Goal: Transaction & Acquisition: Purchase product/service

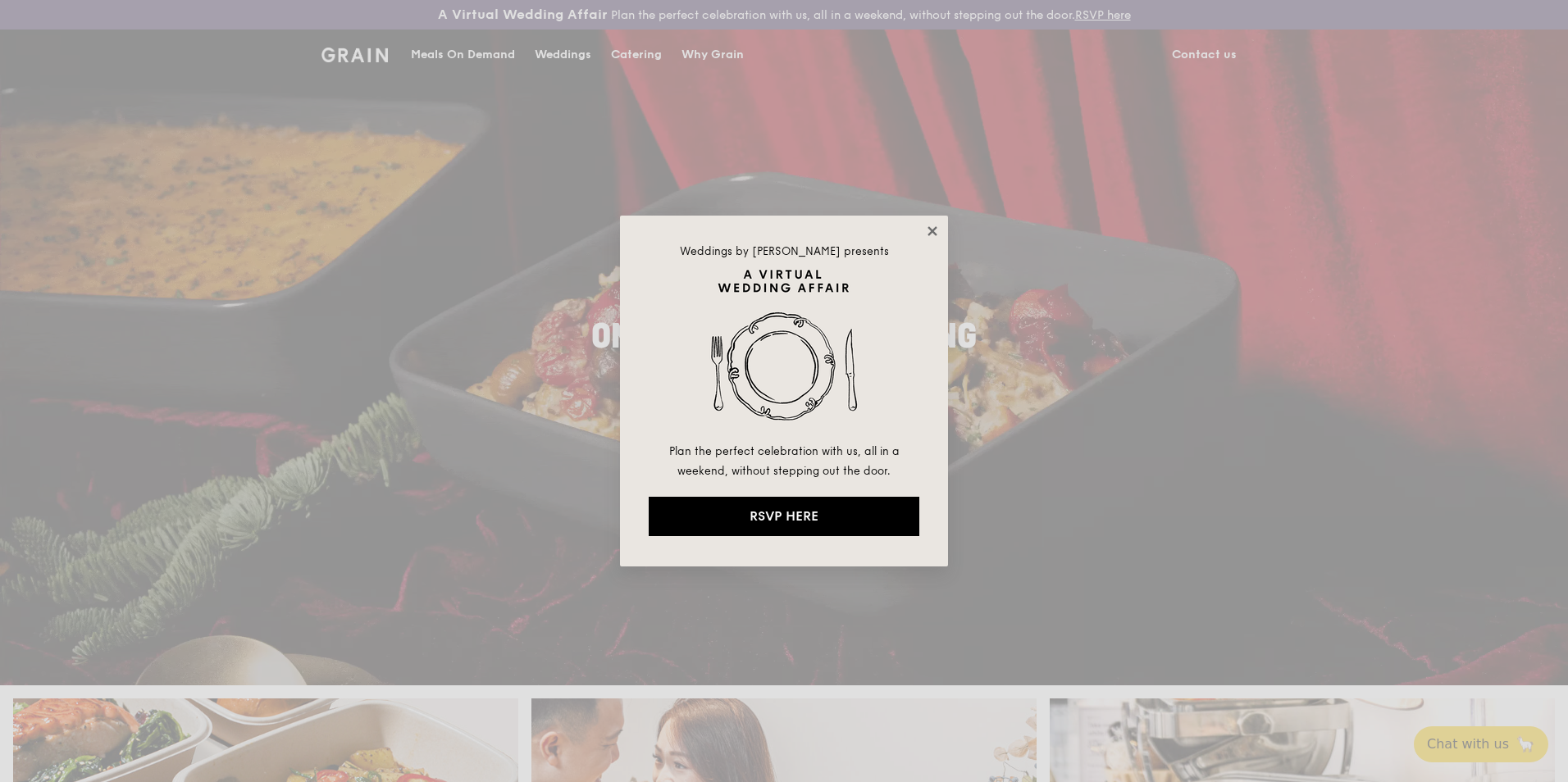
click at [931, 225] on icon at bounding box center [931, 231] width 15 height 15
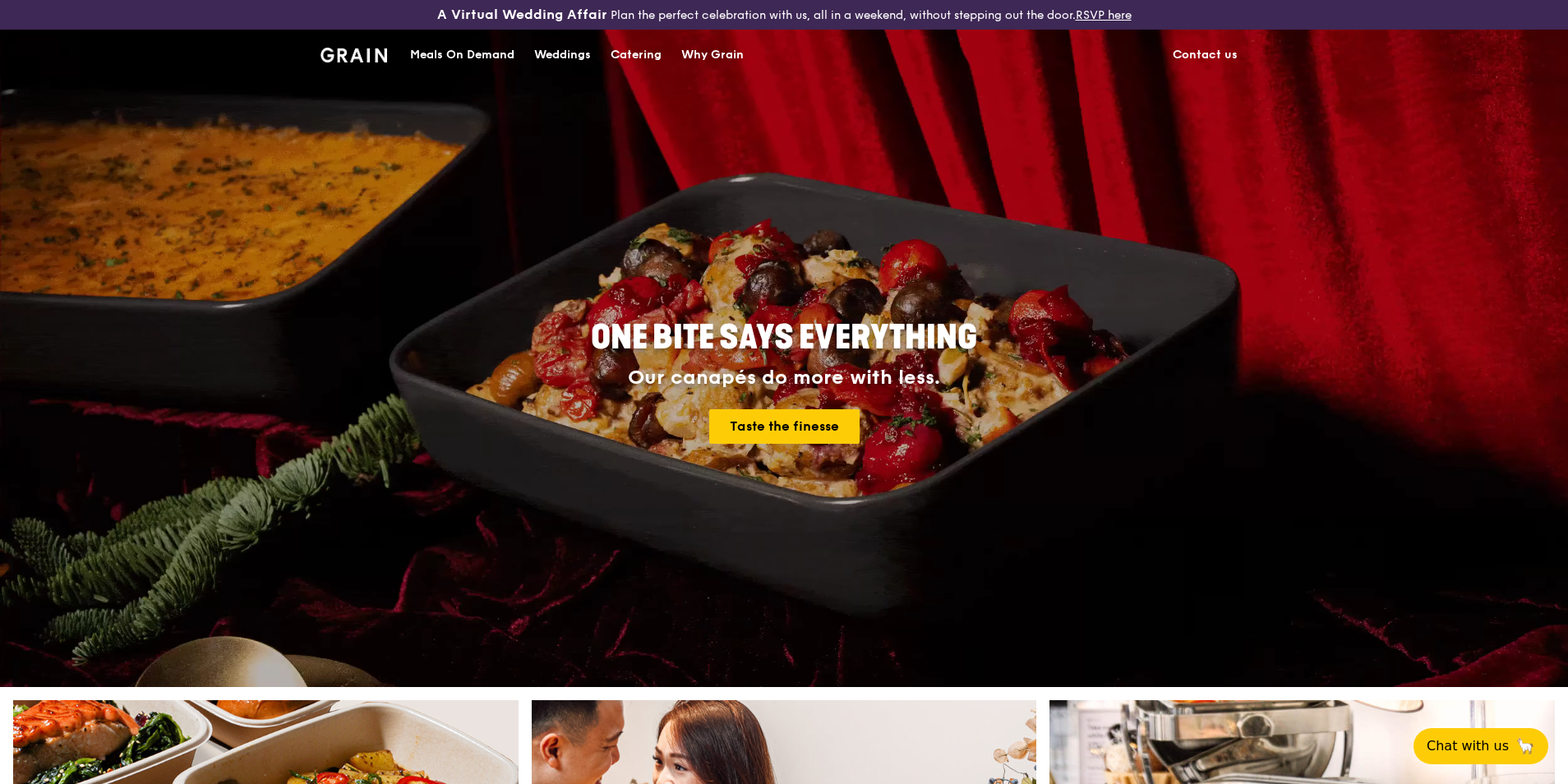
click at [445, 51] on div "Meals On Demand" at bounding box center [462, 56] width 104 height 50
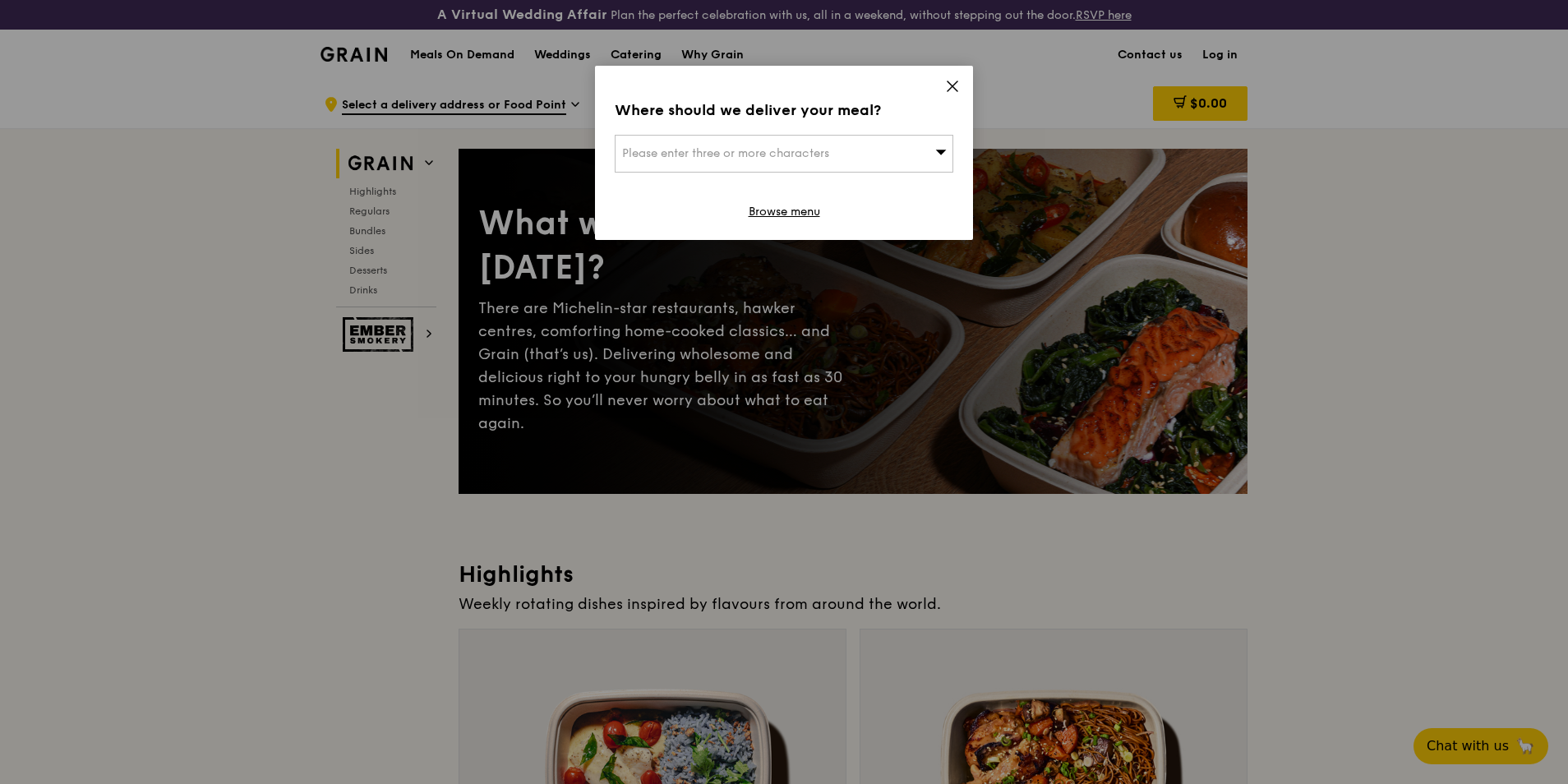
click at [947, 84] on icon at bounding box center [952, 86] width 15 height 15
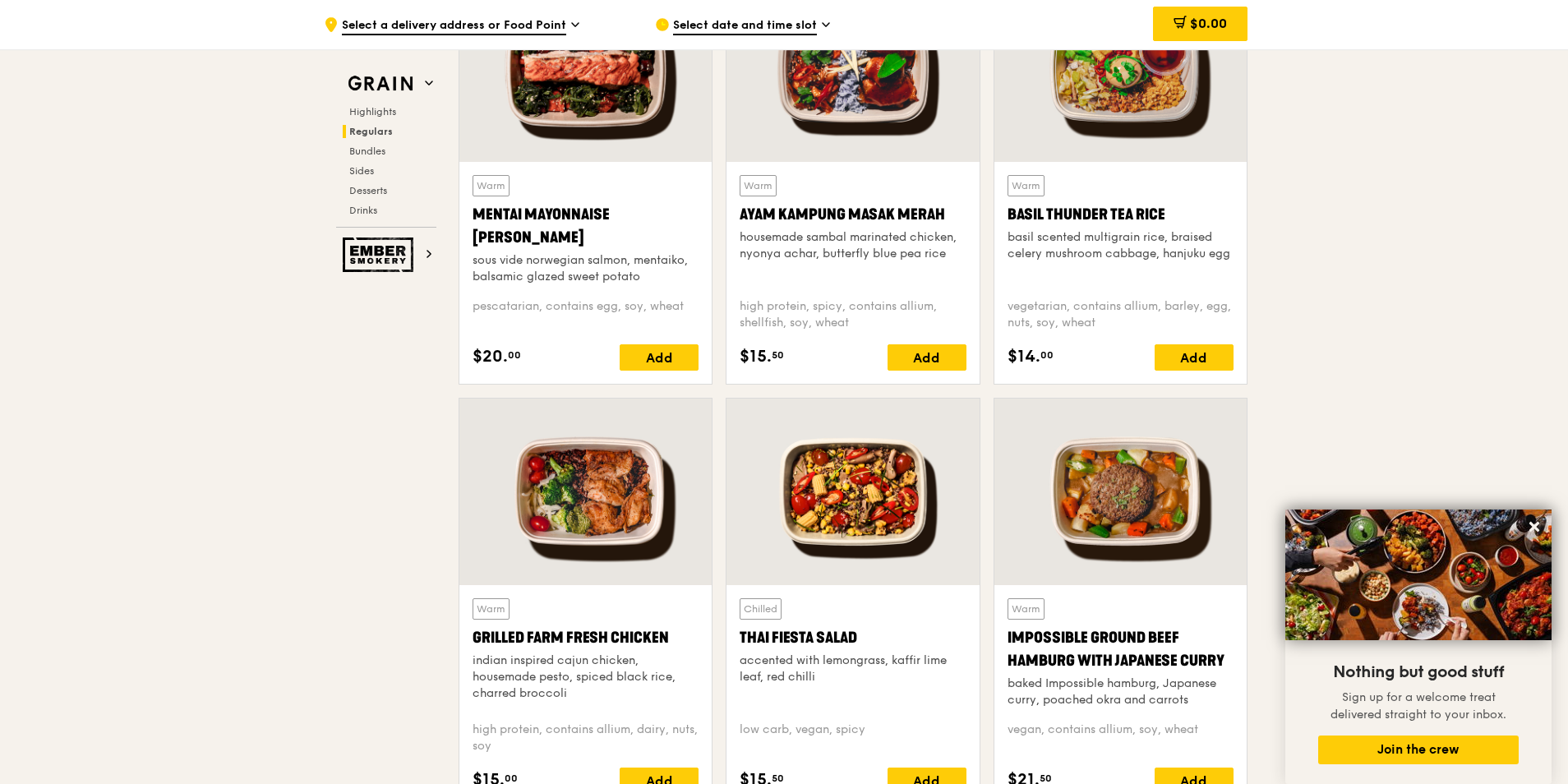
scroll to position [1597, 0]
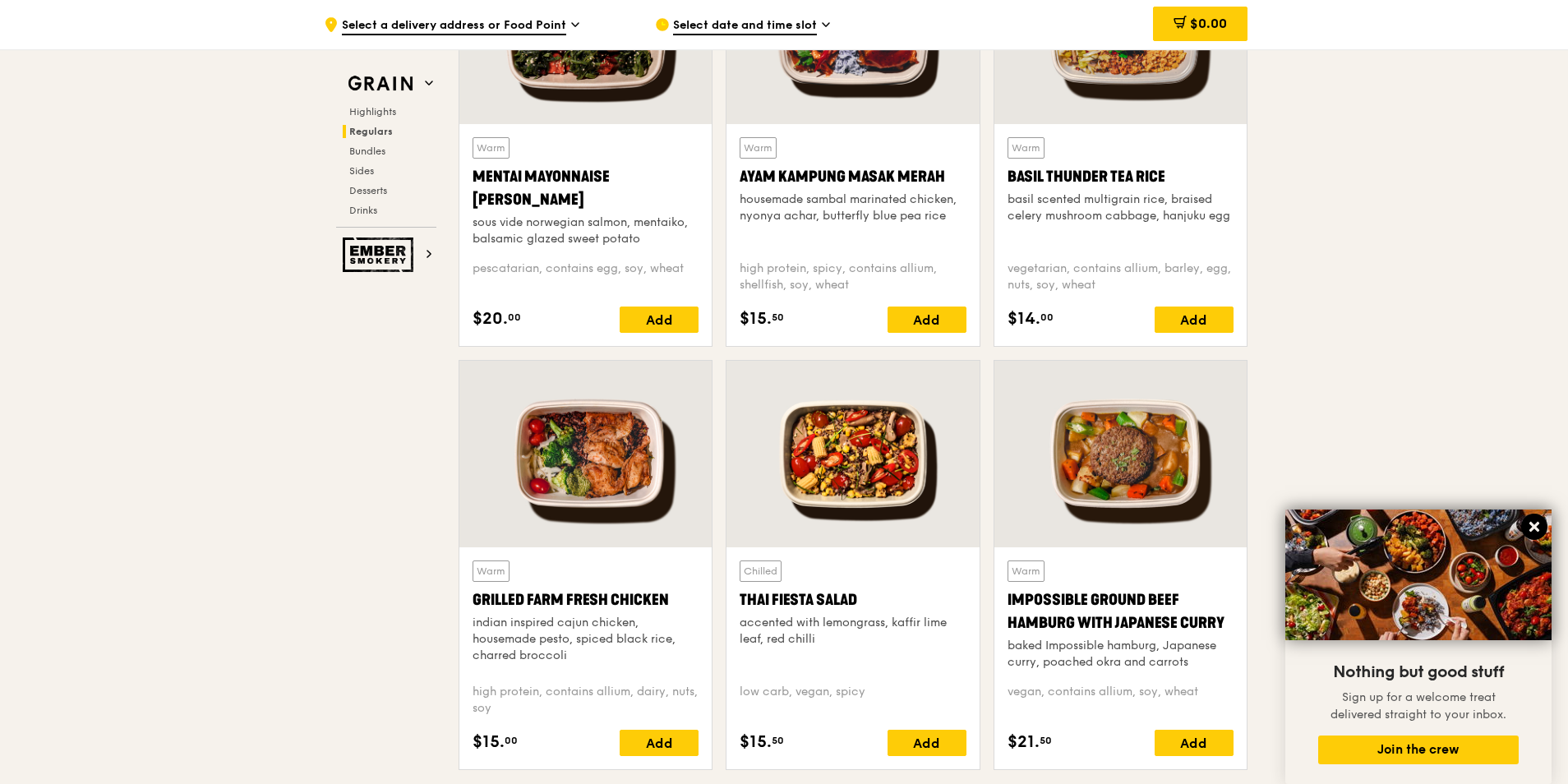
click at [1531, 524] on icon at bounding box center [1535, 527] width 10 height 10
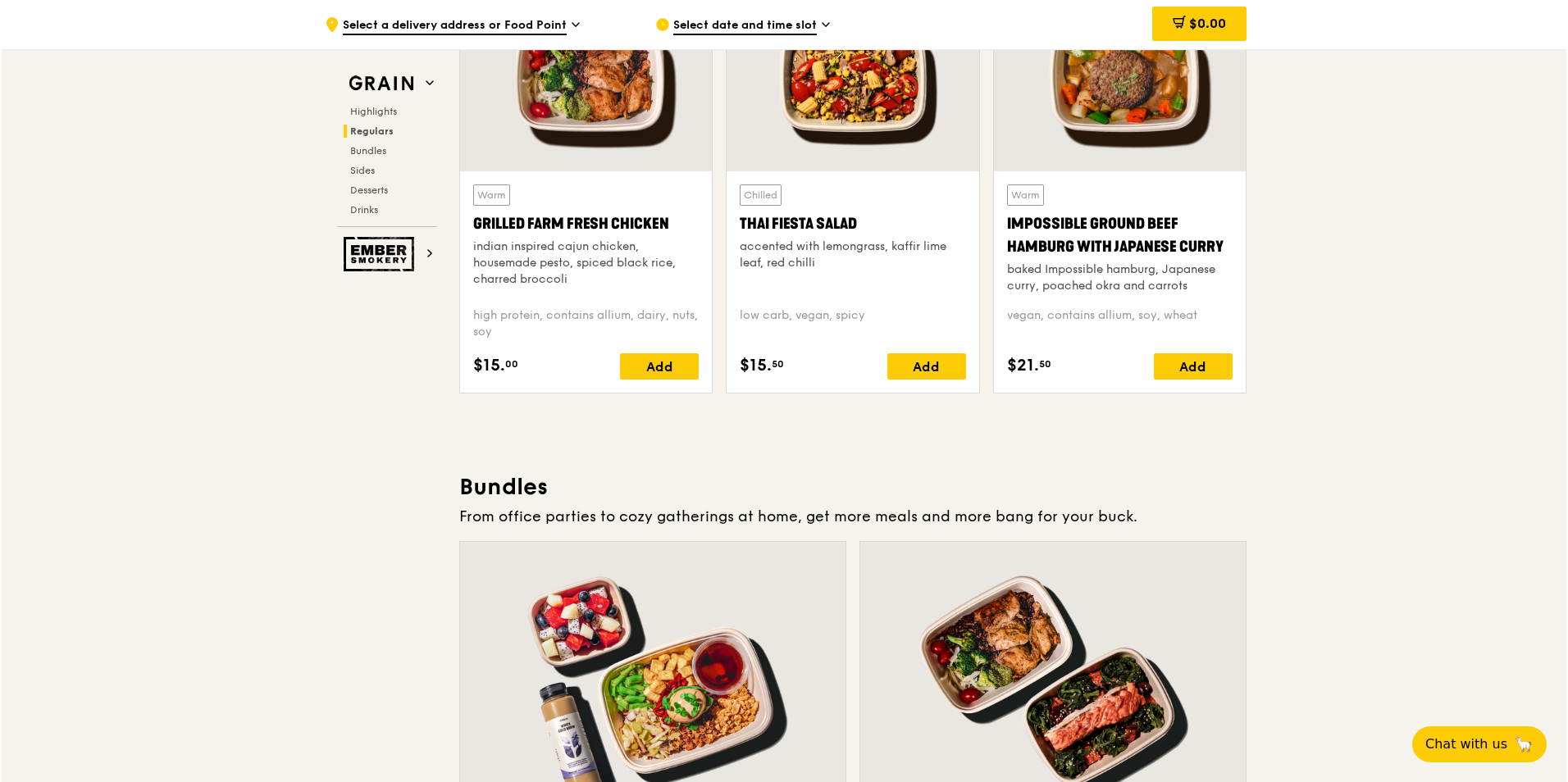
scroll to position [2249, 0]
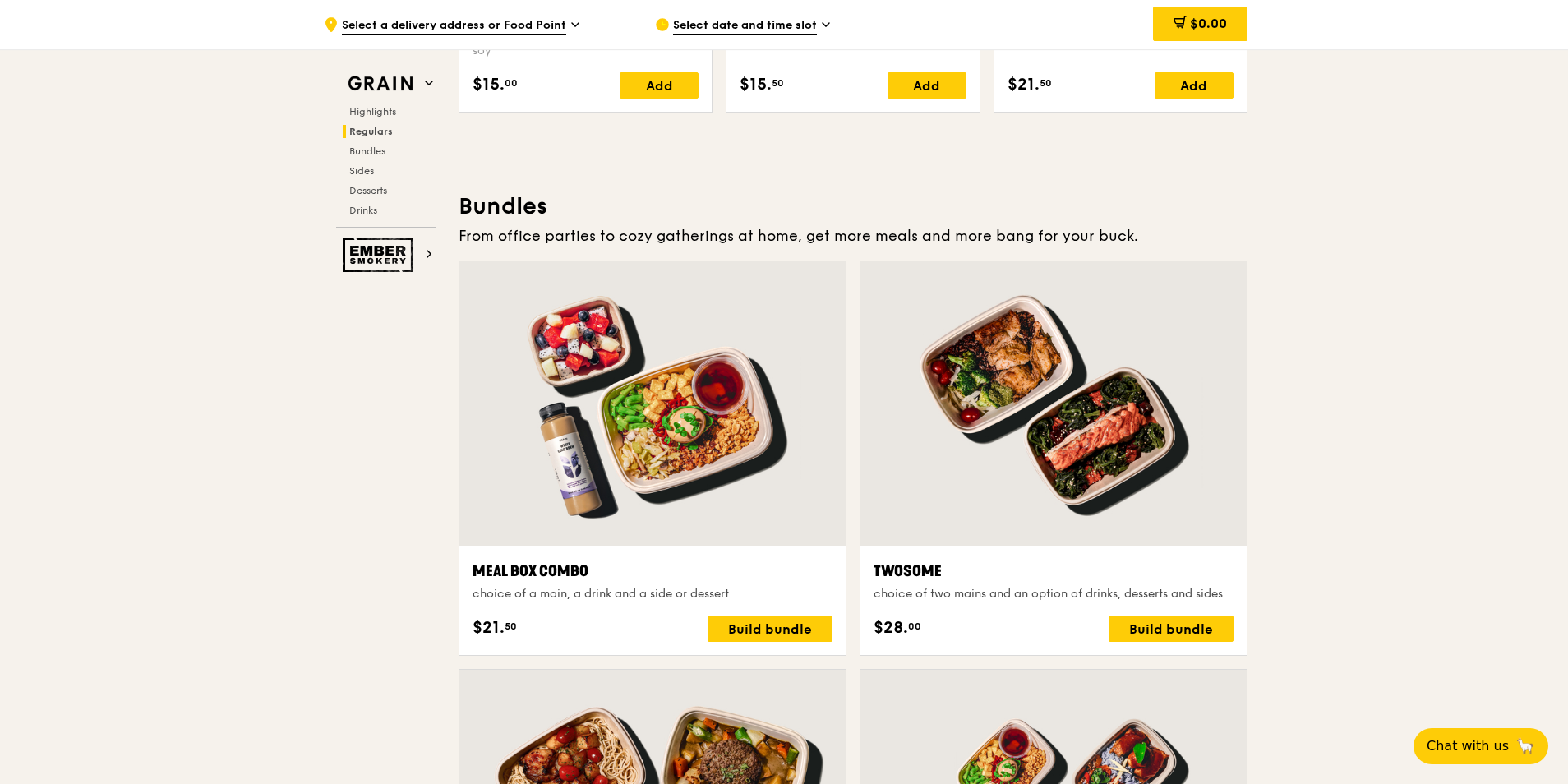
click at [659, 406] on div at bounding box center [652, 404] width 386 height 285
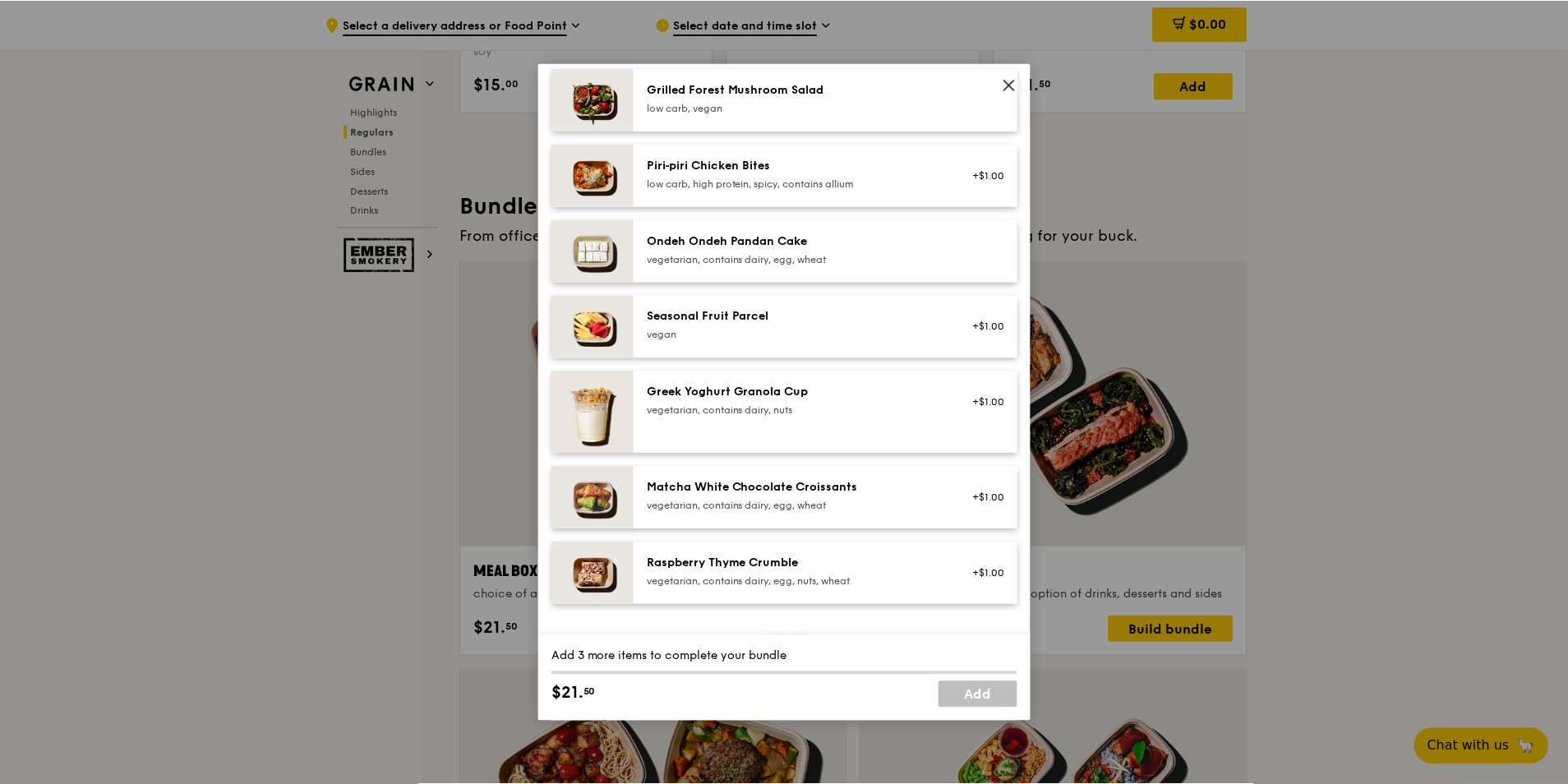
scroll to position [1142, 0]
click at [835, 342] on div "vegan" at bounding box center [795, 335] width 295 height 13
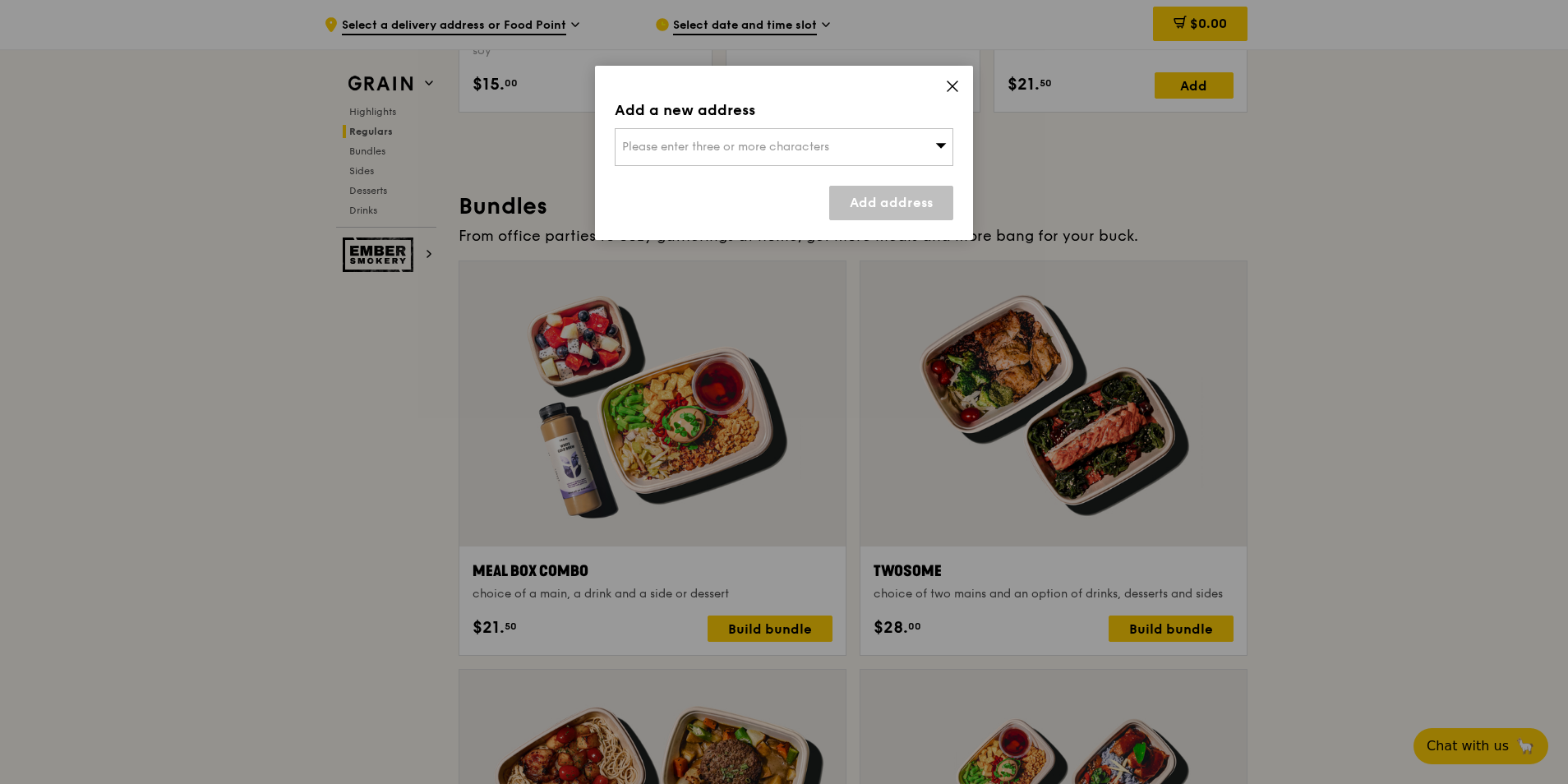
click at [813, 151] on span "Please enter three or more characters" at bounding box center [725, 147] width 207 height 14
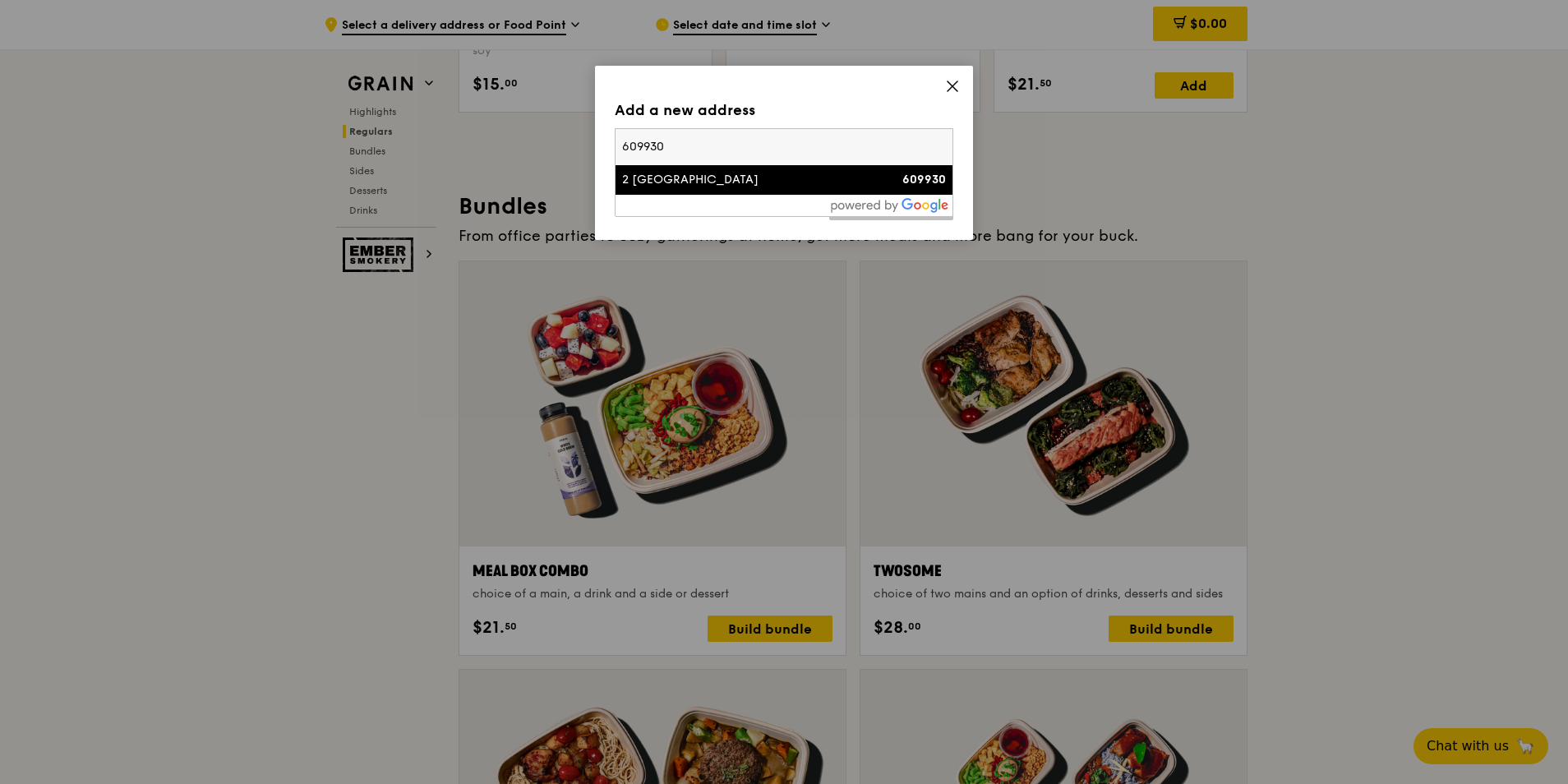
type input "609930"
click at [756, 193] on li "2 [GEOGRAPHIC_DATA] 609930" at bounding box center [784, 180] width 337 height 30
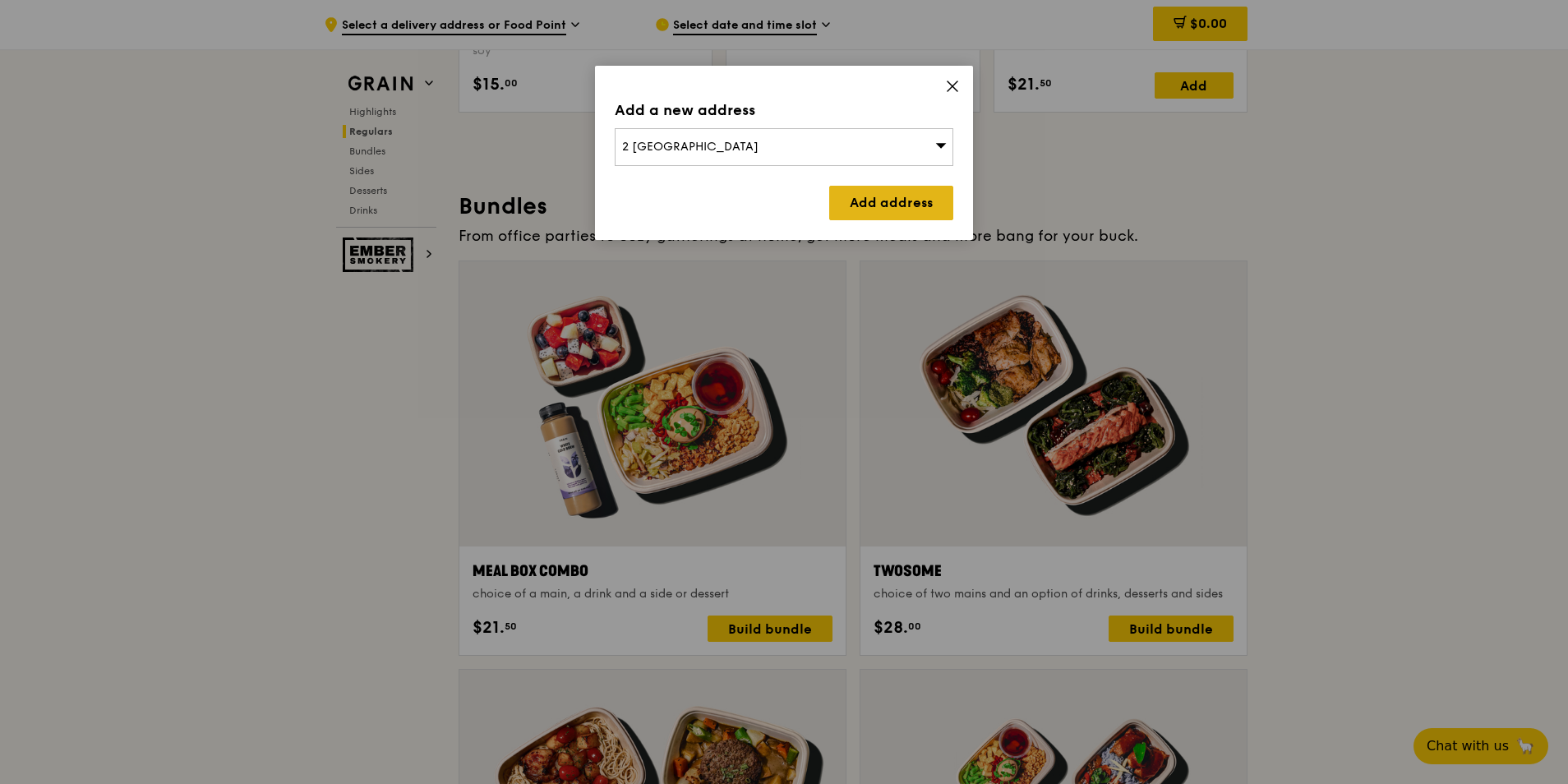
click at [902, 206] on link "Add address" at bounding box center [891, 203] width 124 height 34
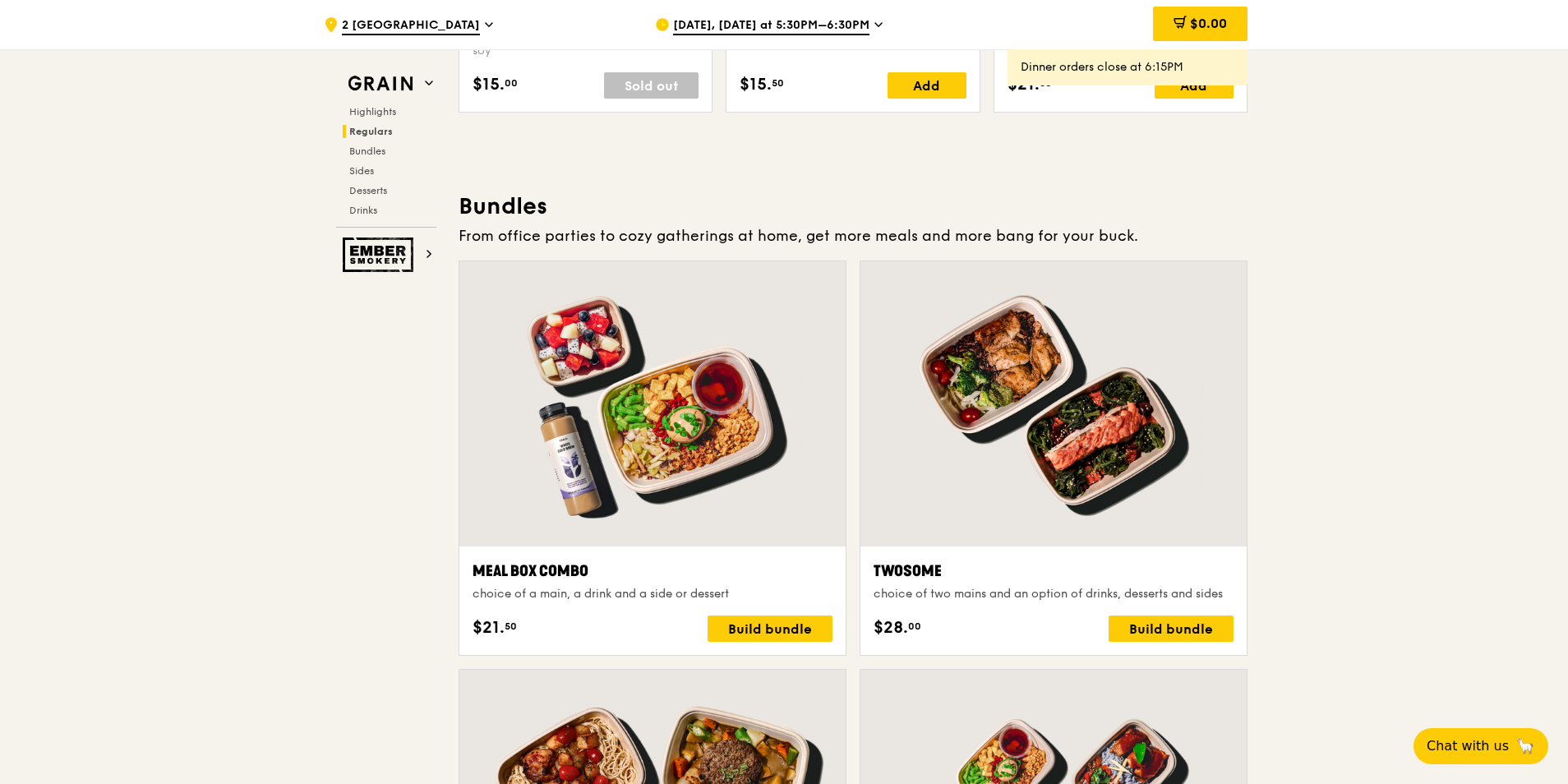
click at [757, 31] on span "[DATE], [DATE] at 5:30PM–6:30PM" at bounding box center [771, 26] width 196 height 18
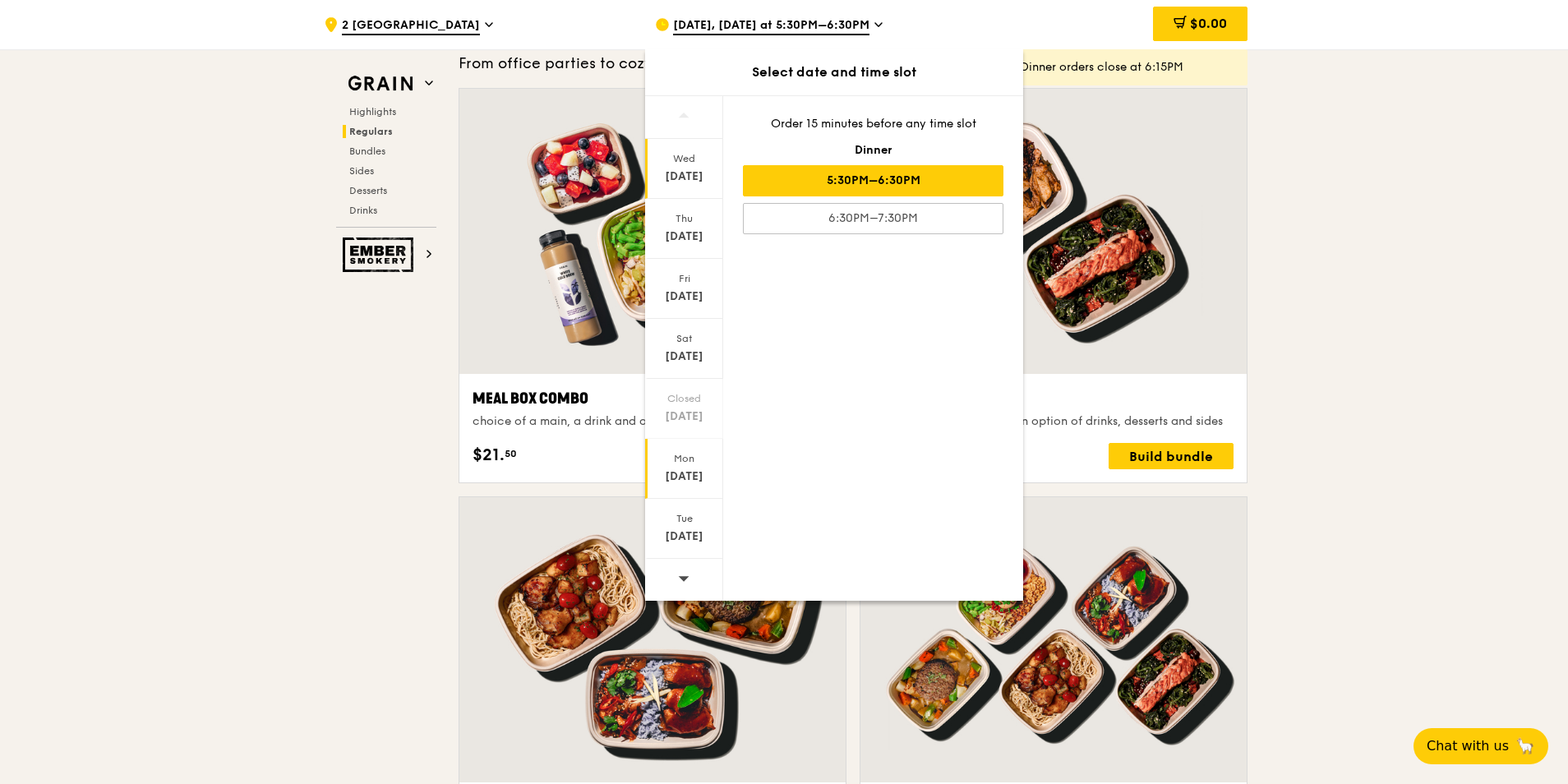
scroll to position [2666, 0]
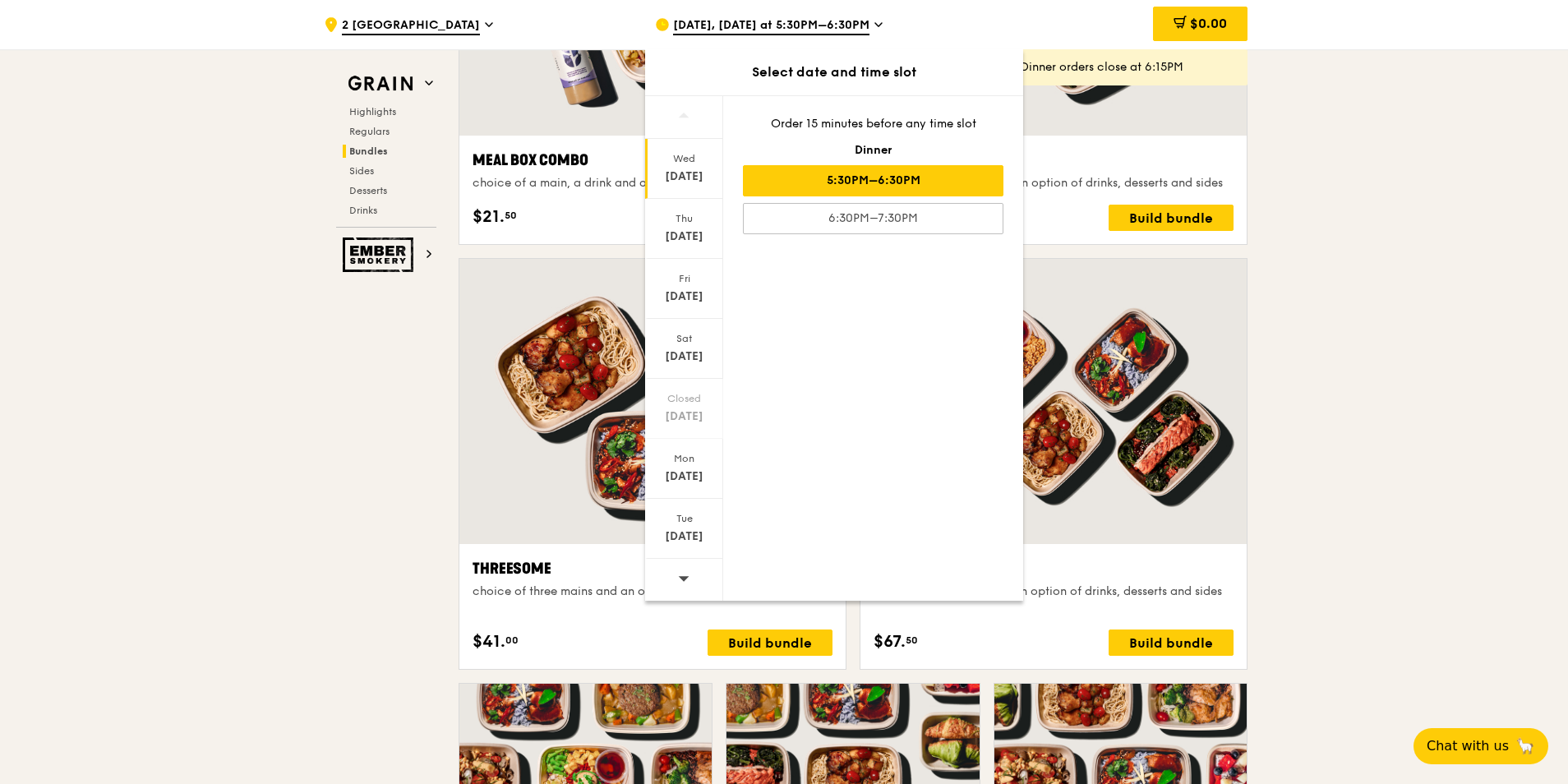
click at [677, 576] on div at bounding box center [683, 580] width 78 height 42
click at [692, 529] on div "[DATE]" at bounding box center [683, 536] width 73 height 16
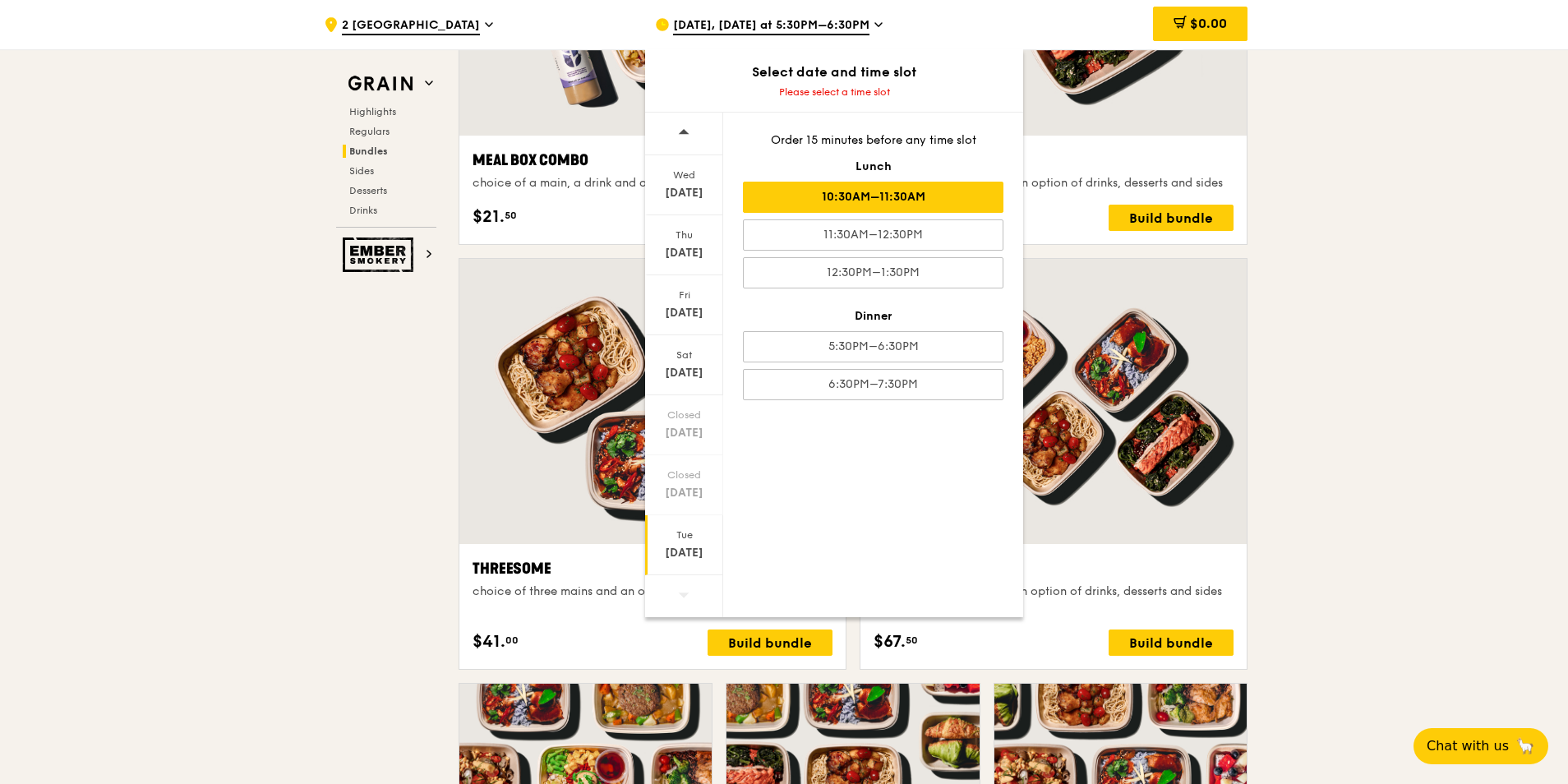
click at [886, 195] on div "10:30AM–11:30AM" at bounding box center [873, 197] width 260 height 31
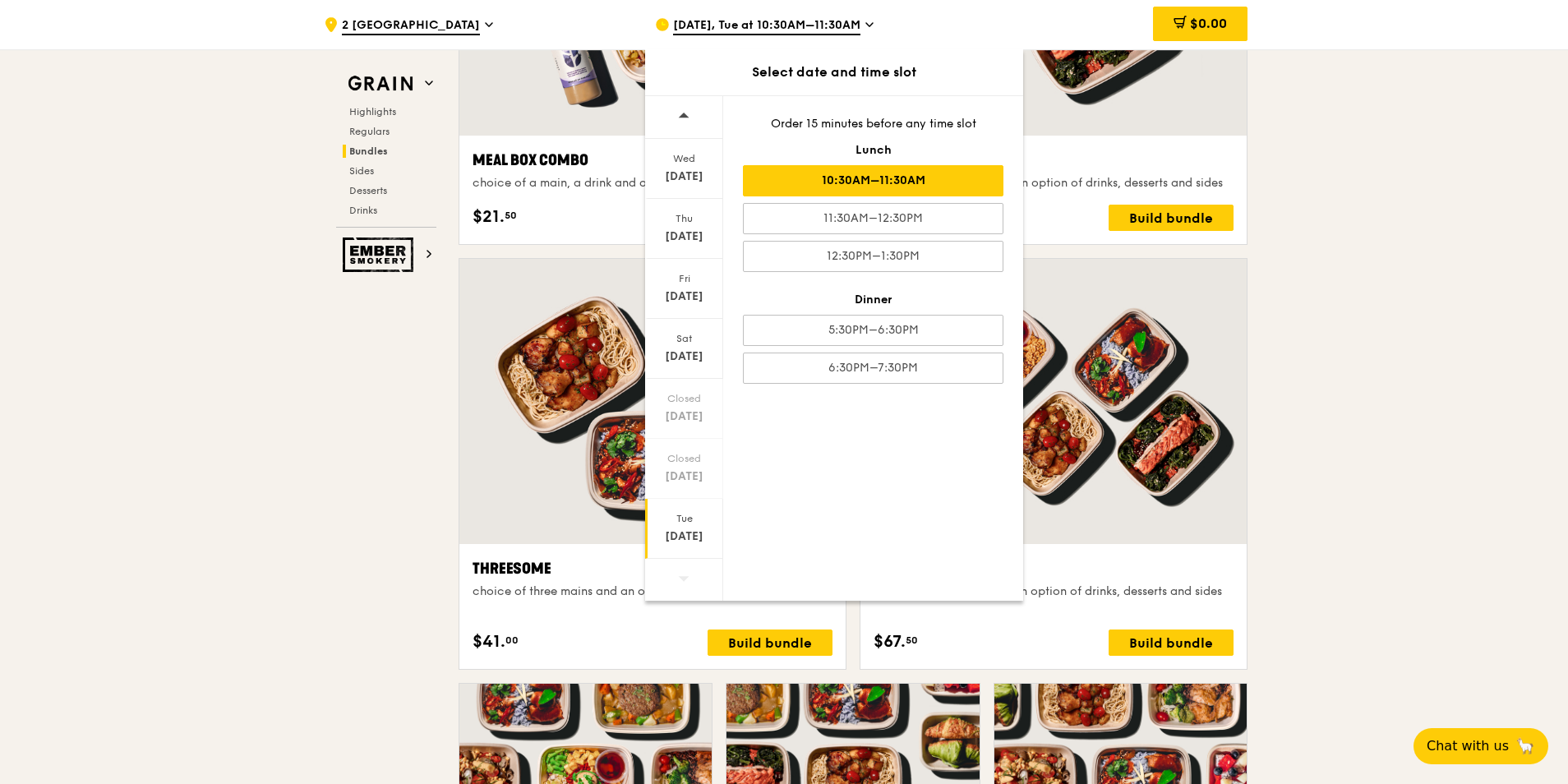
scroll to position [2683, 0]
click at [866, 25] on icon at bounding box center [869, 25] width 7 height 3
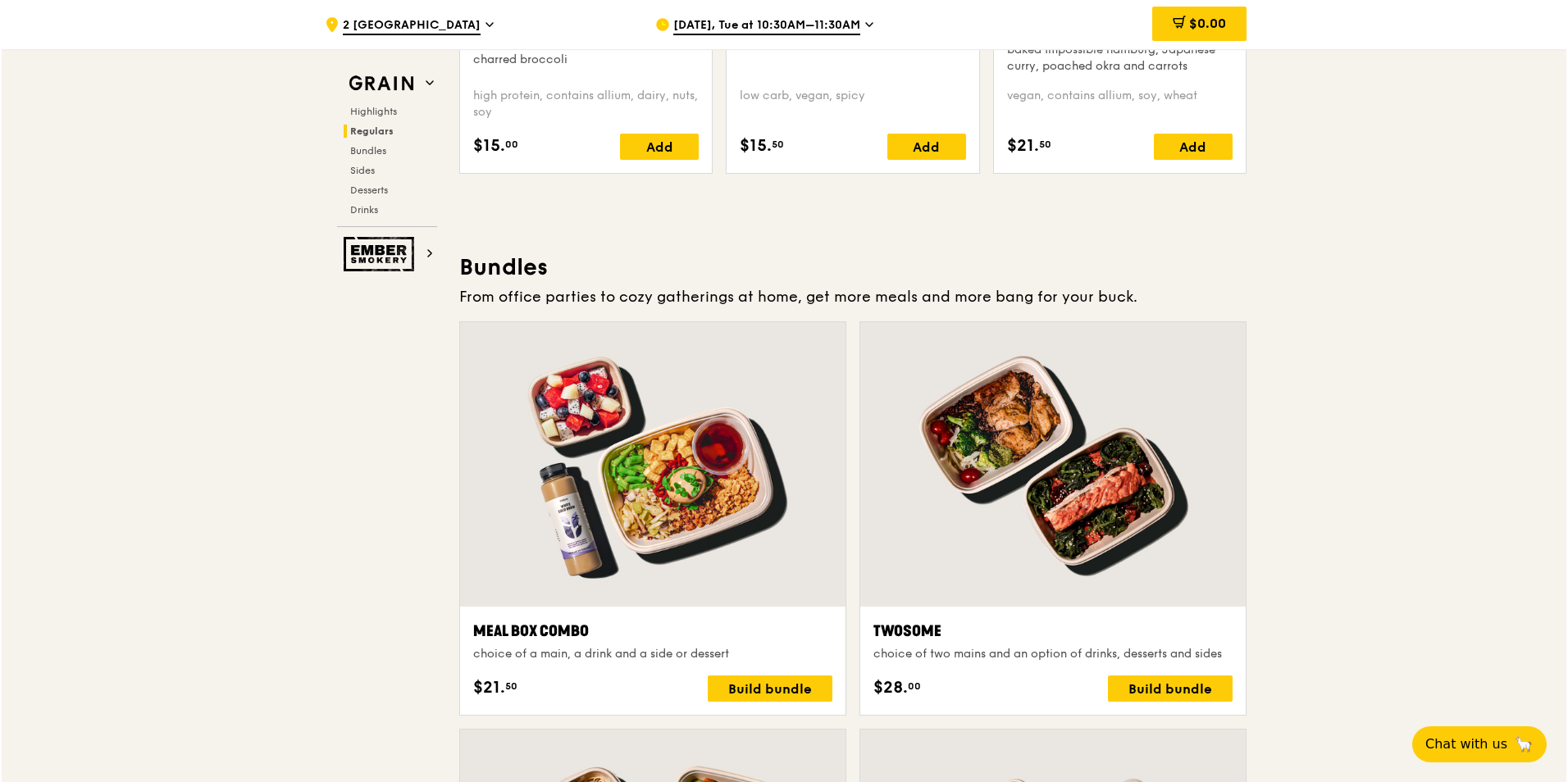
scroll to position [2430, 0]
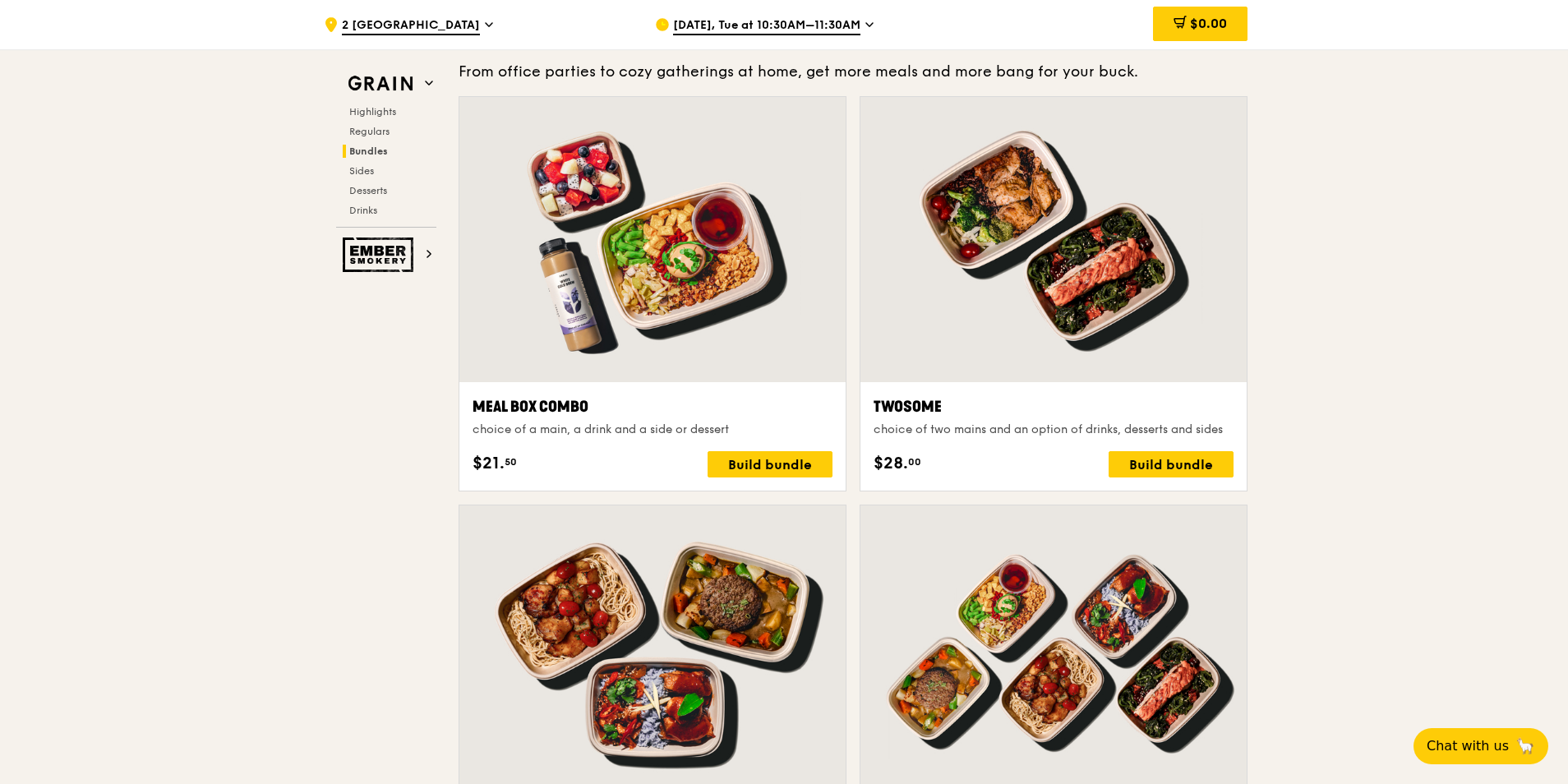
click at [545, 399] on div "Meal Box Combo" at bounding box center [653, 407] width 360 height 23
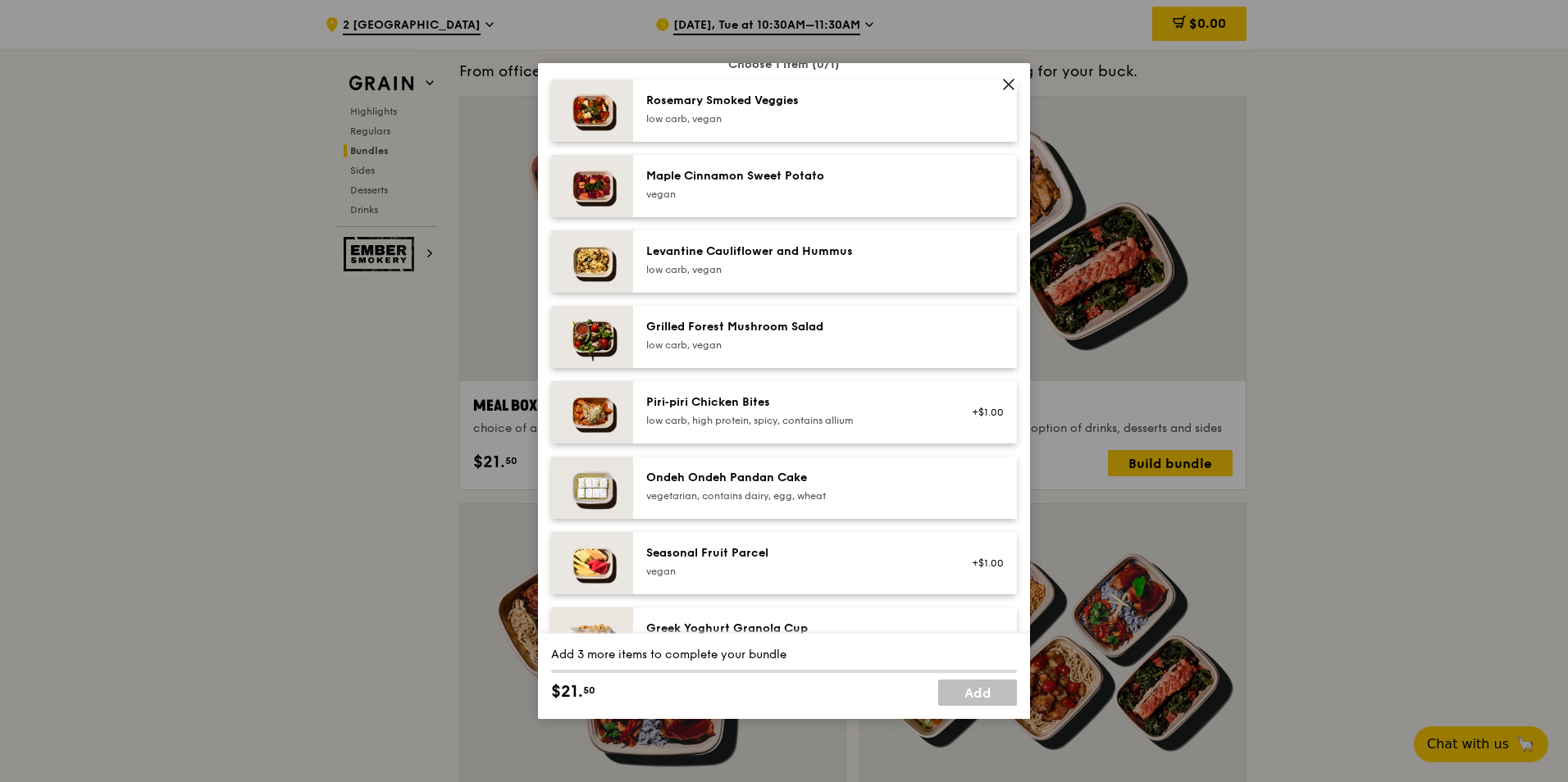
scroll to position [1148, 0]
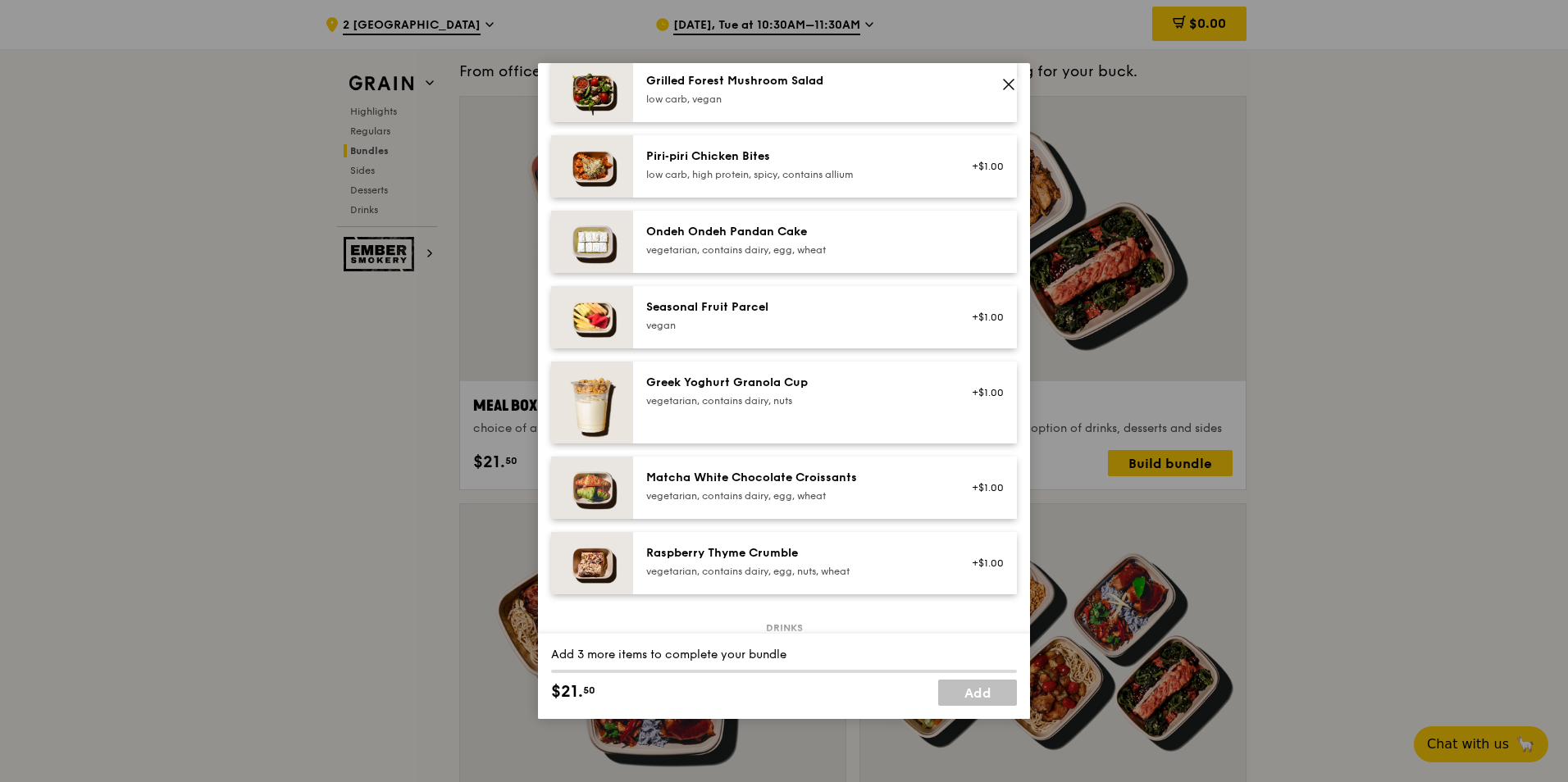
click at [807, 306] on div "Seasonal Fruit Parcel" at bounding box center [793, 307] width 294 height 16
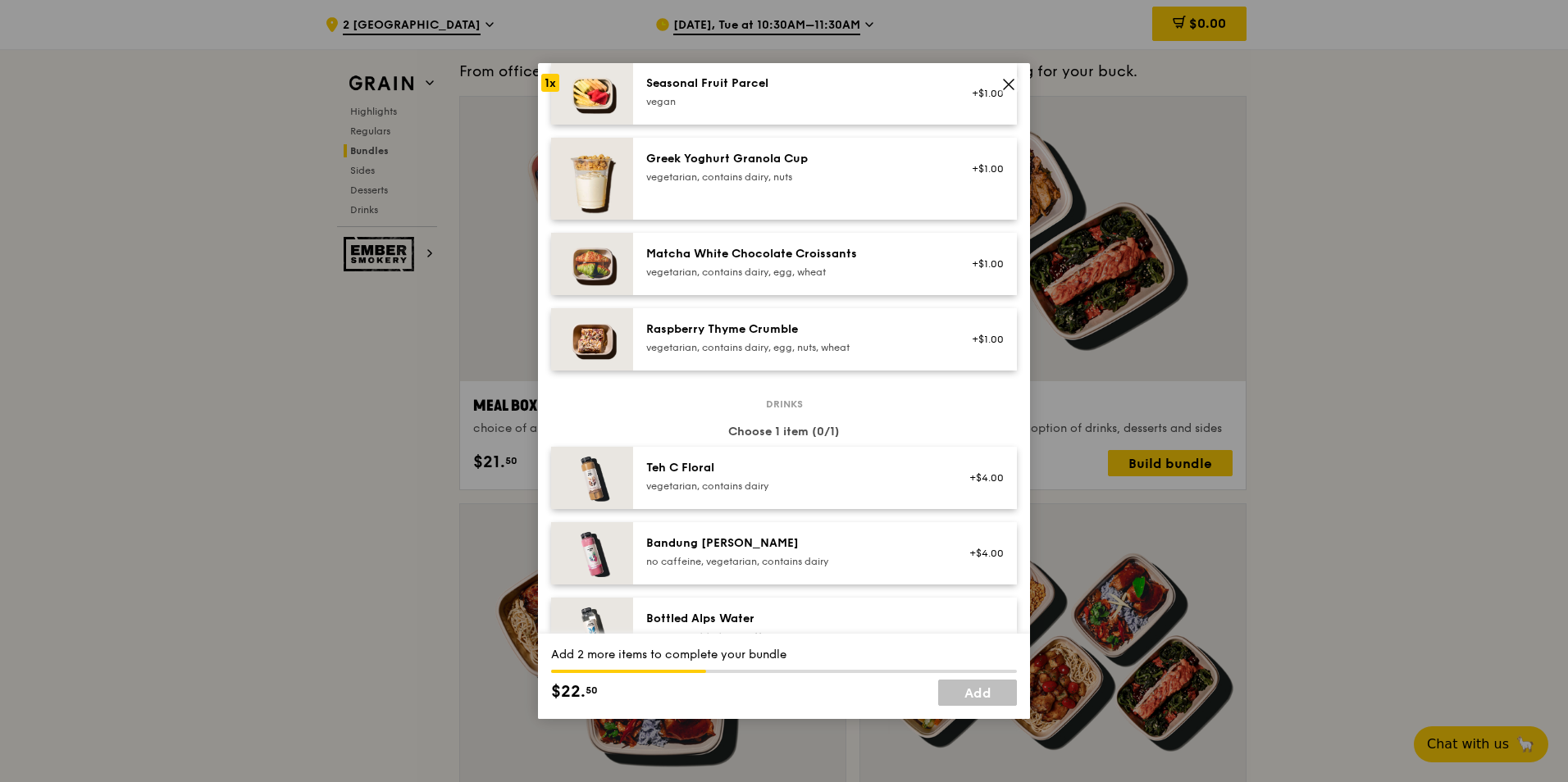
scroll to position [962, 0]
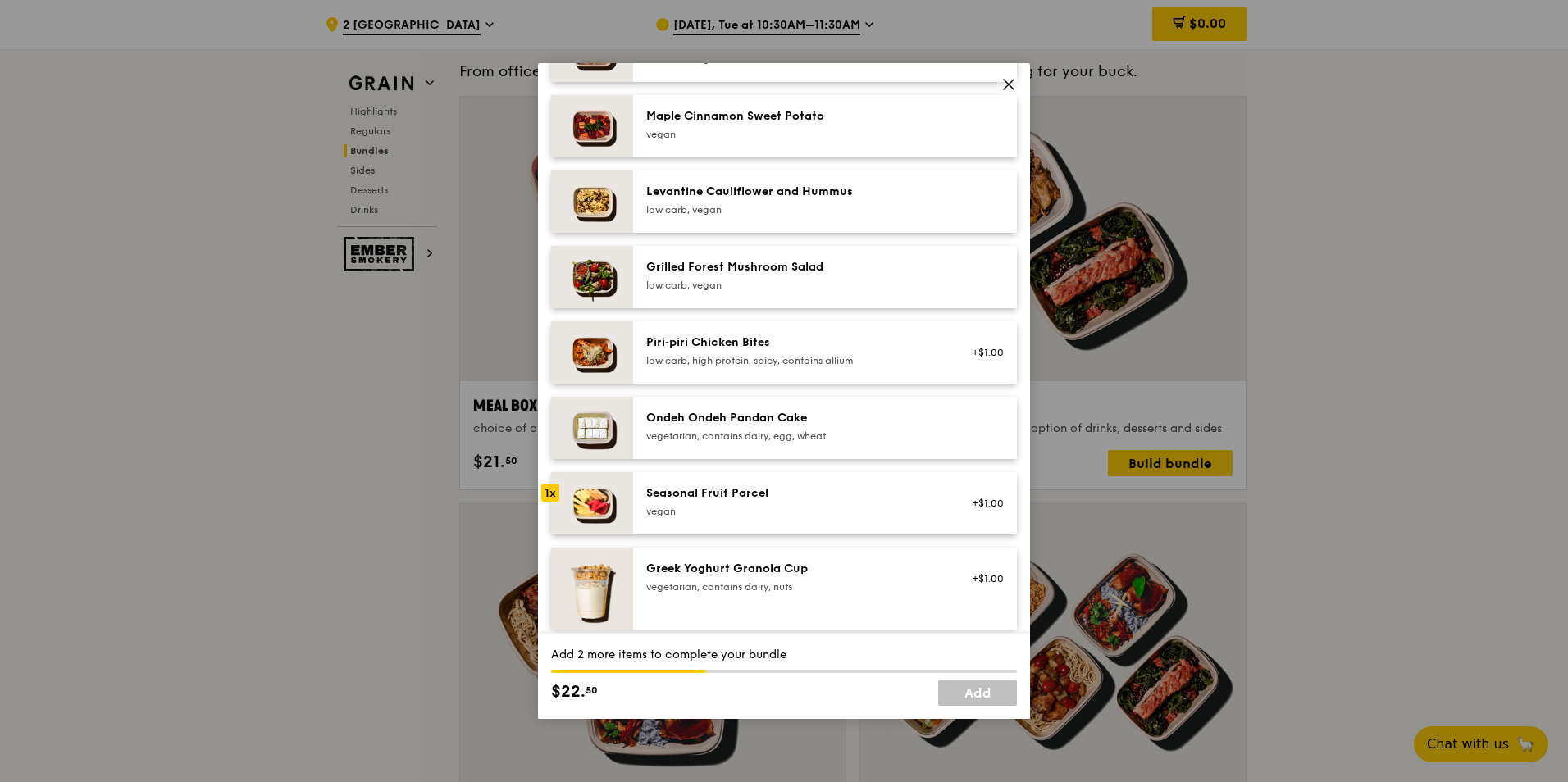
click at [598, 499] on img at bounding box center [592, 503] width 82 height 62
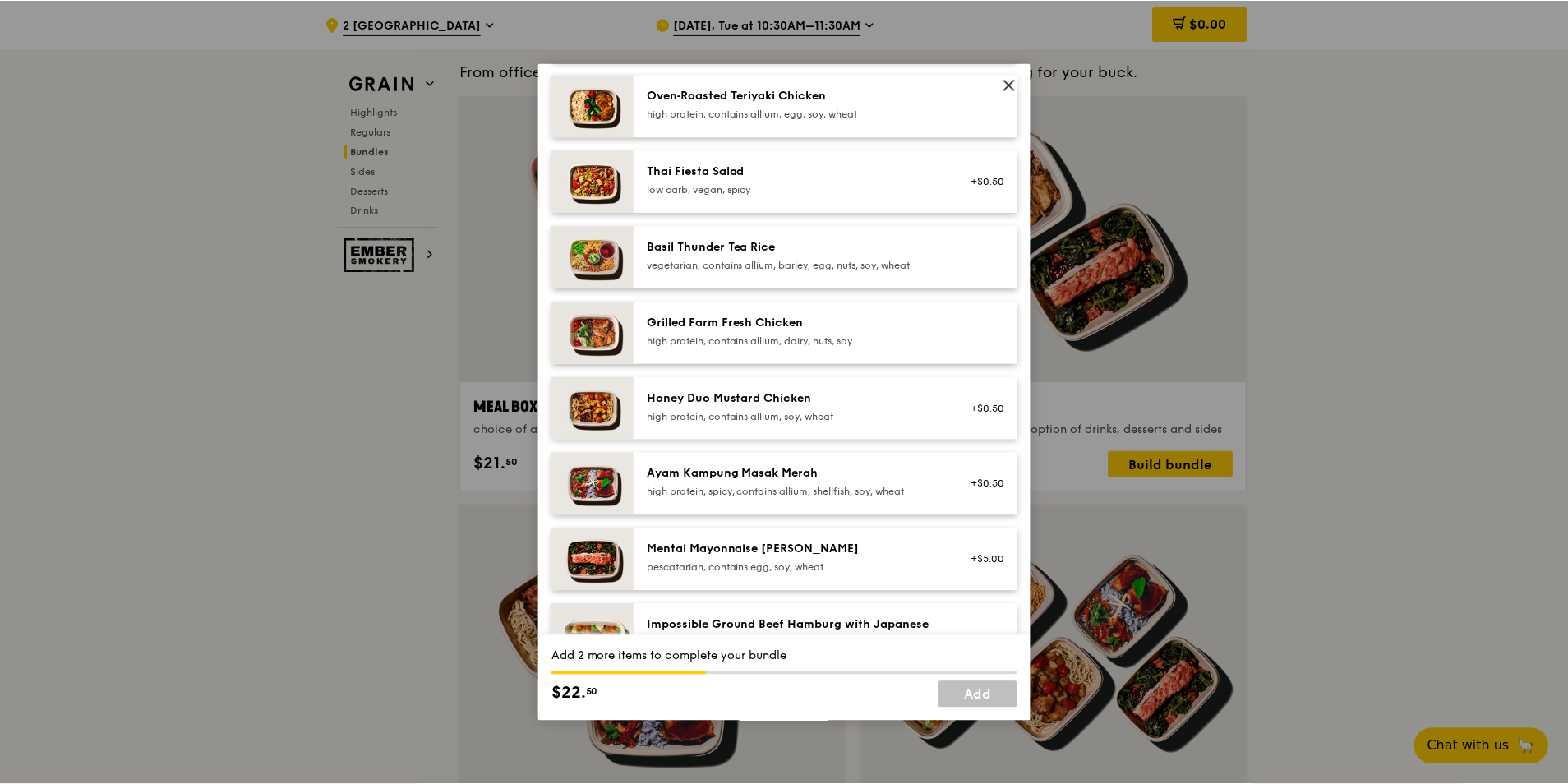
scroll to position [0, 0]
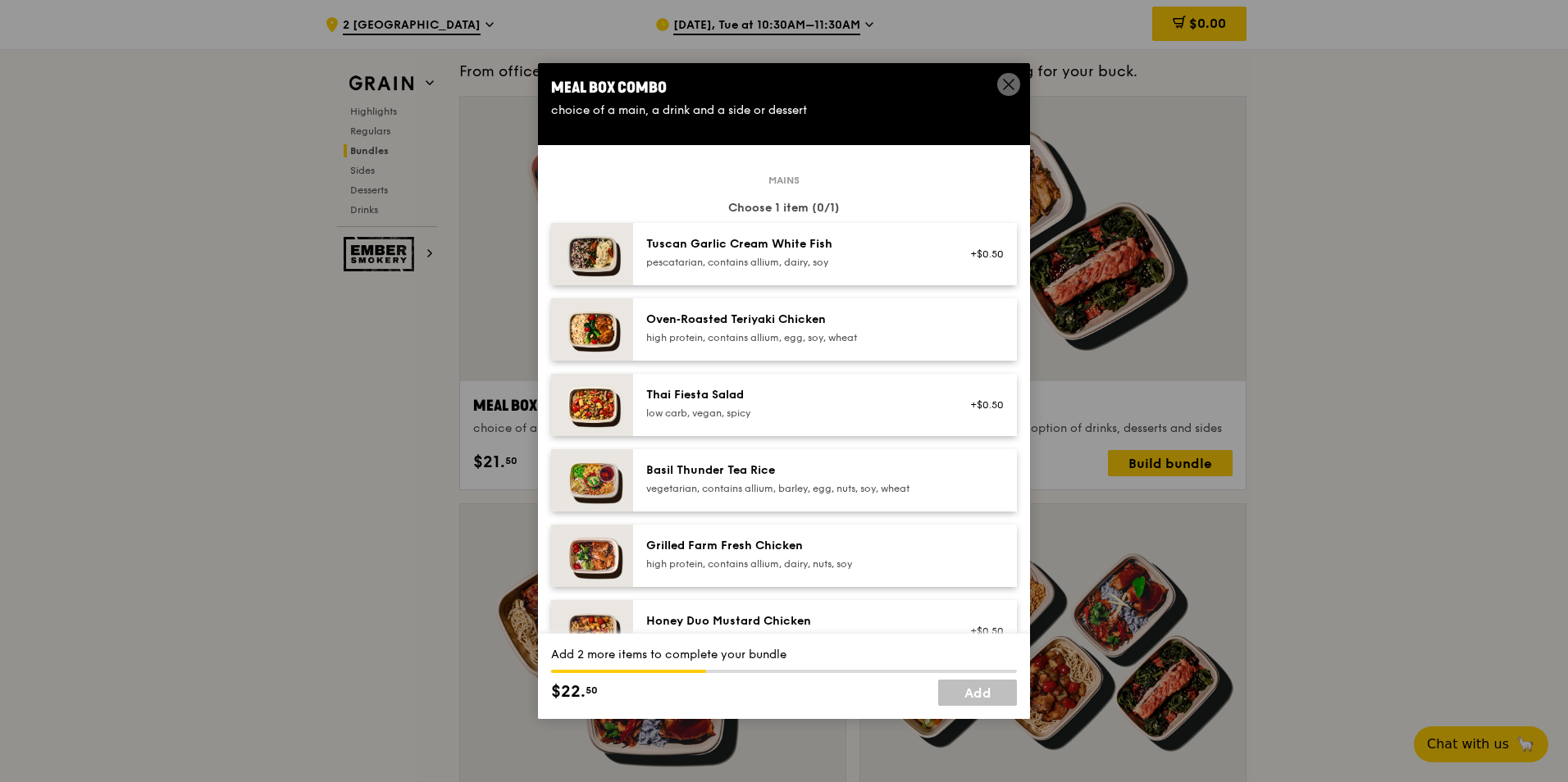
click at [714, 336] on div "high protein, contains allium, egg, soy, wheat" at bounding box center [793, 338] width 294 height 13
click at [1004, 84] on icon at bounding box center [1008, 84] width 15 height 15
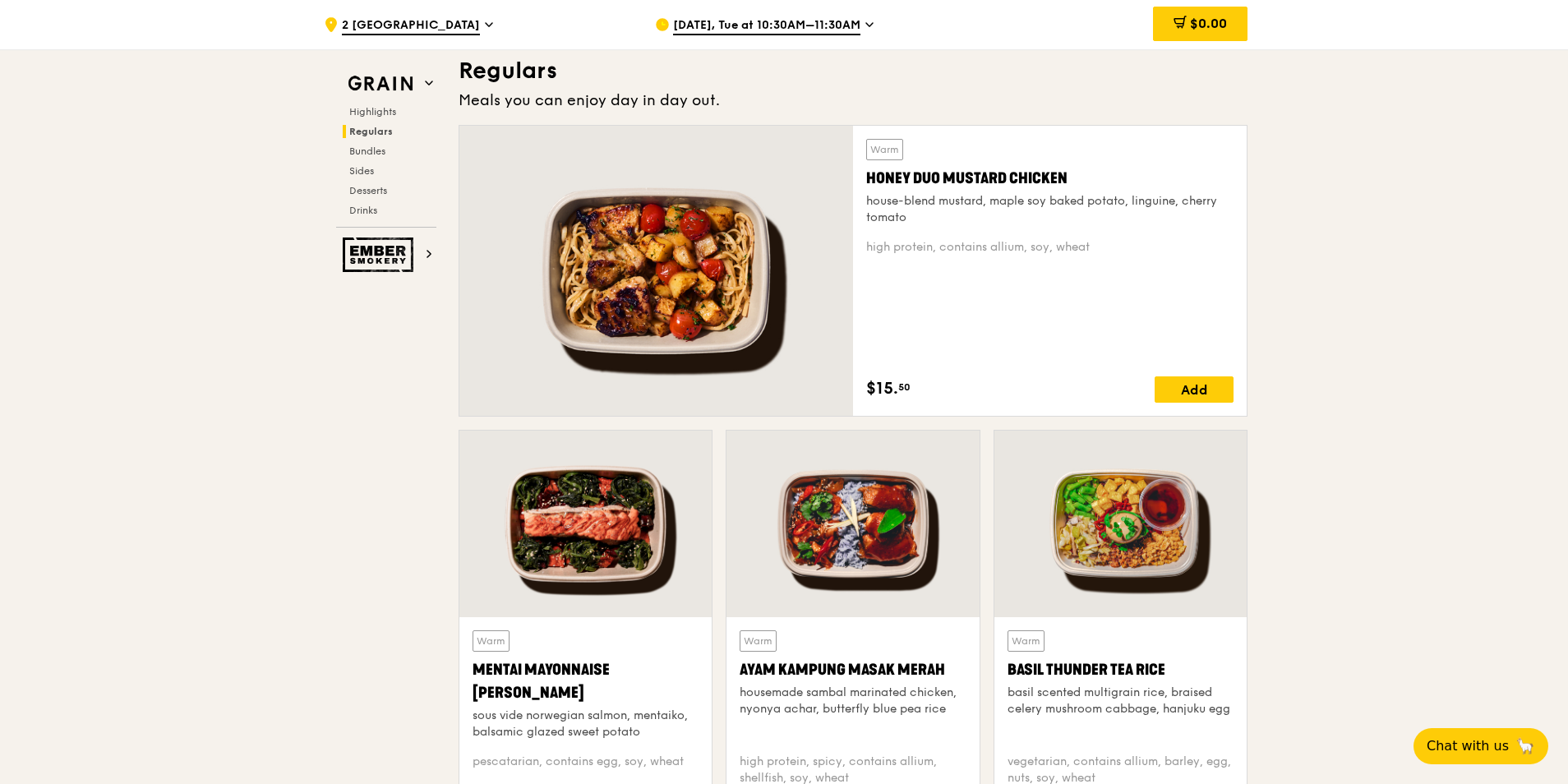
scroll to position [1285, 0]
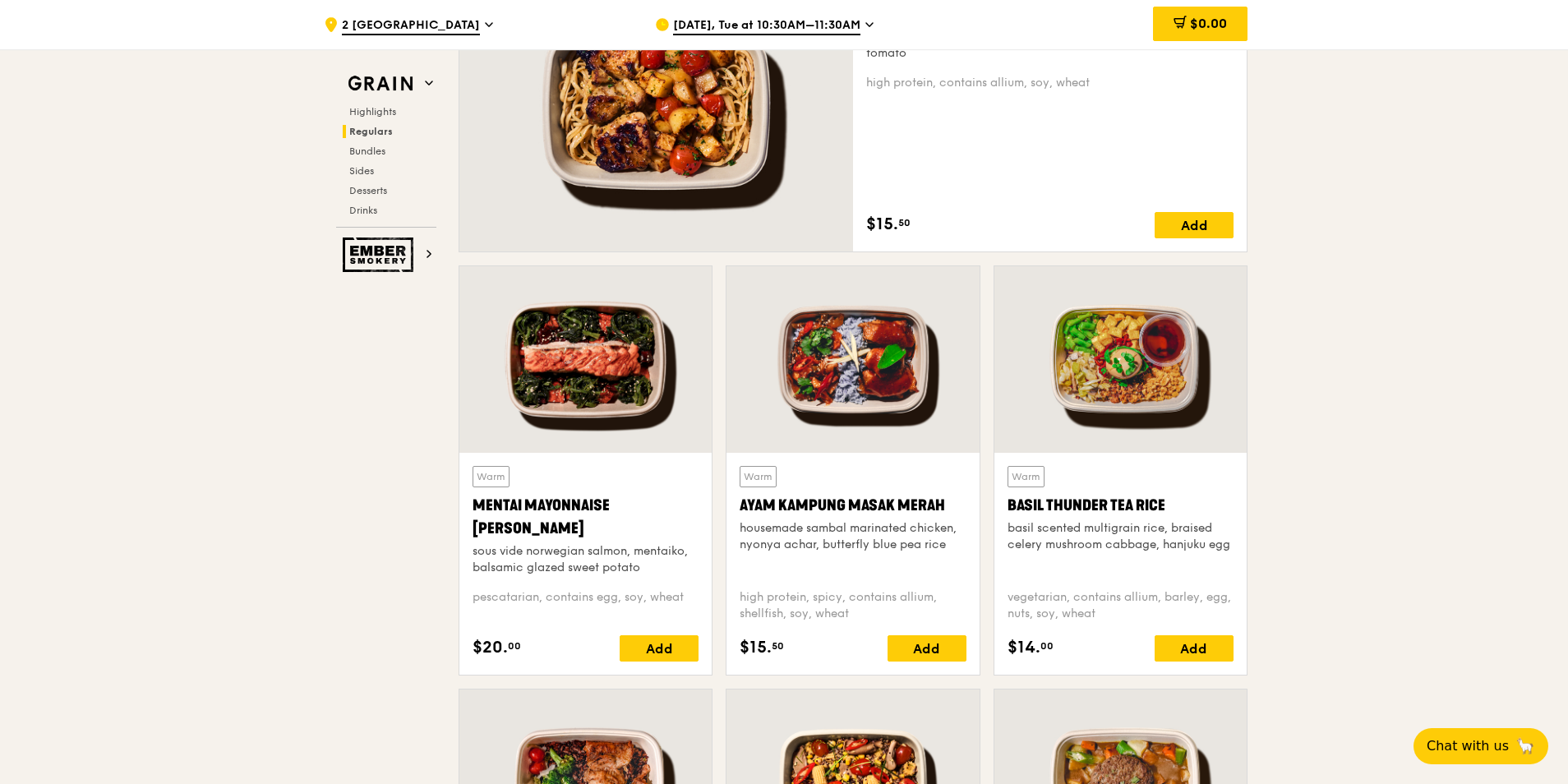
click at [879, 512] on div "Ayam Kampung Masak Merah" at bounding box center [853, 506] width 226 height 23
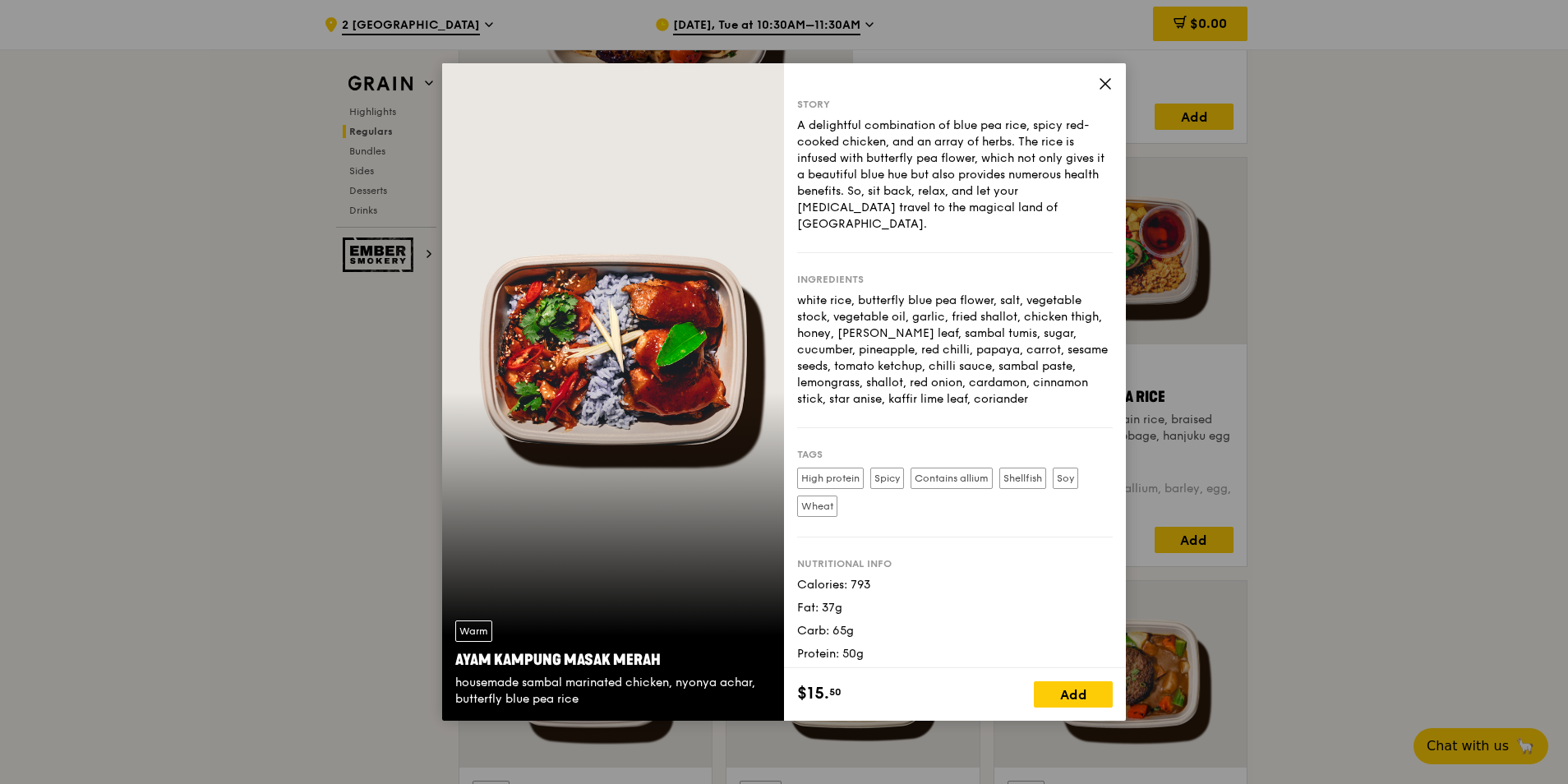
scroll to position [1368, 0]
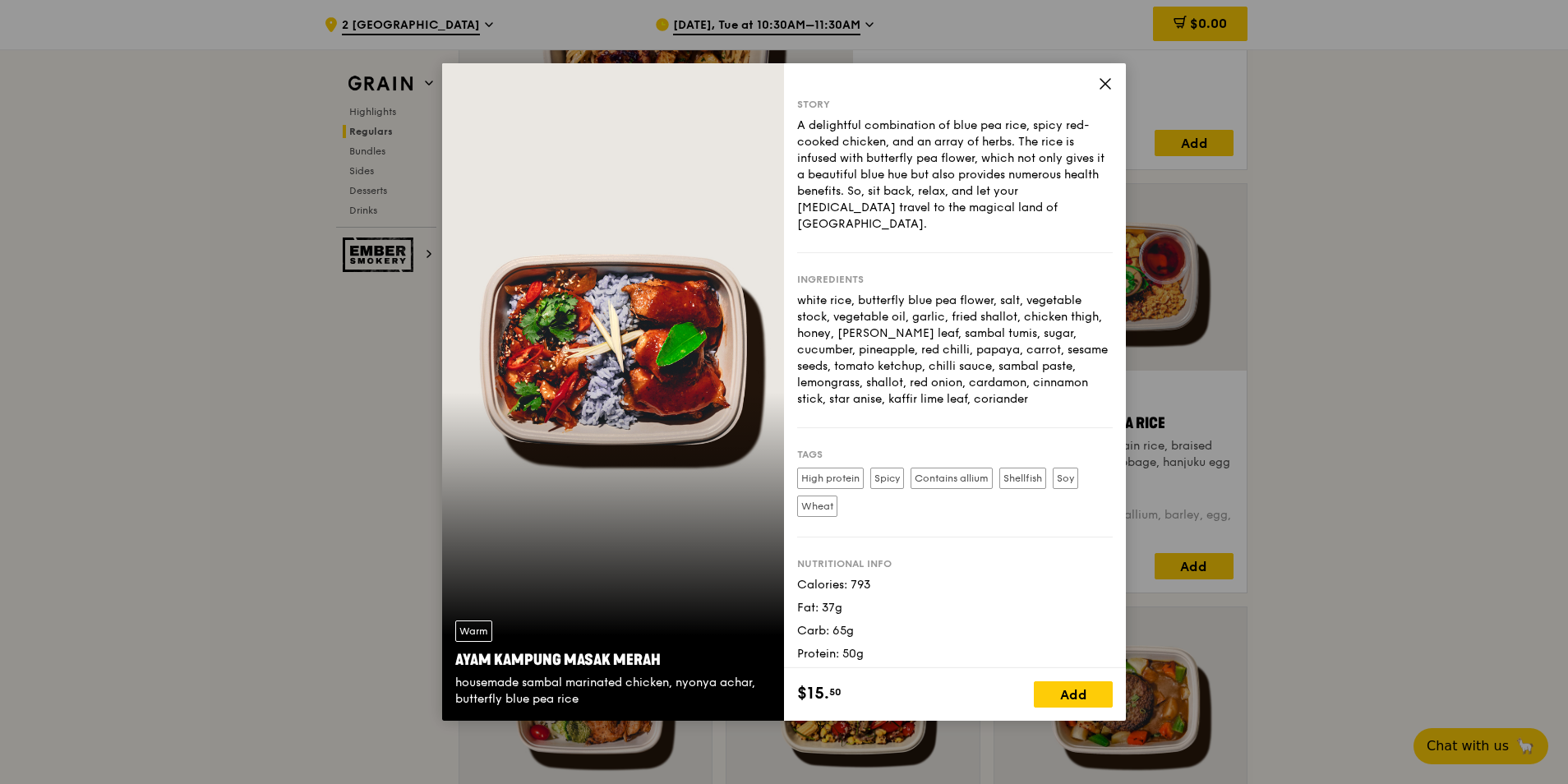
click at [1106, 81] on icon at bounding box center [1105, 83] width 15 height 15
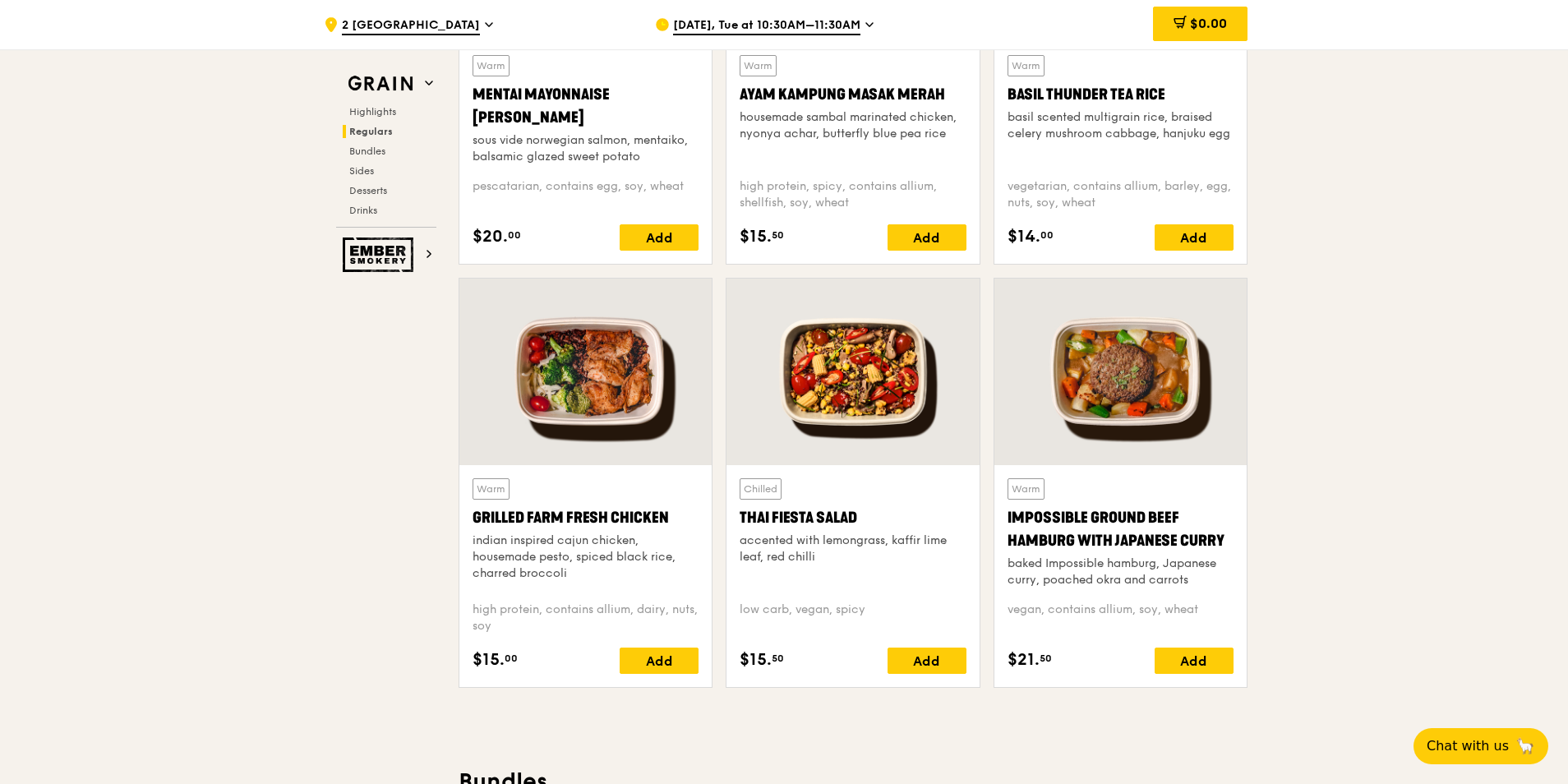
scroll to position [1614, 0]
